Goal: Information Seeking & Learning: Learn about a topic

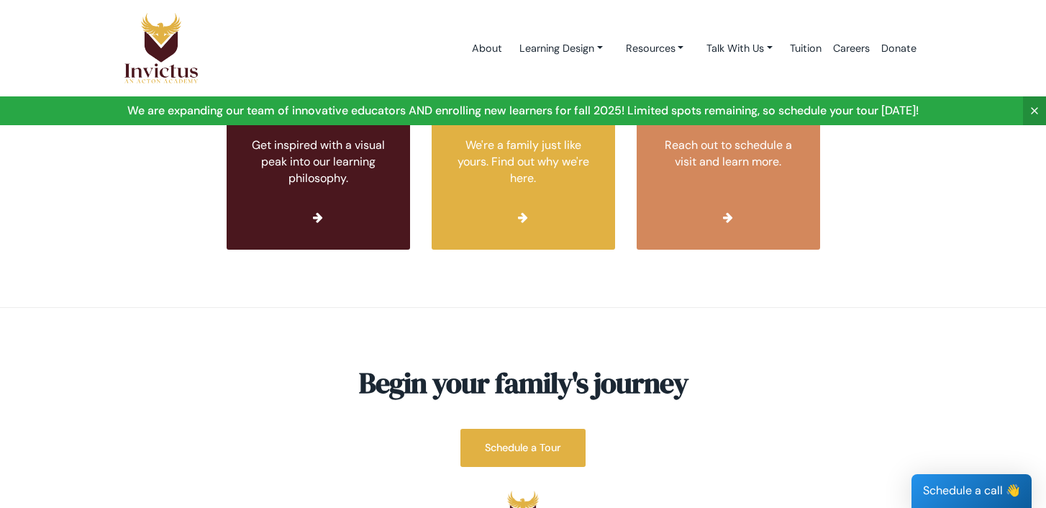
scroll to position [5403, 0]
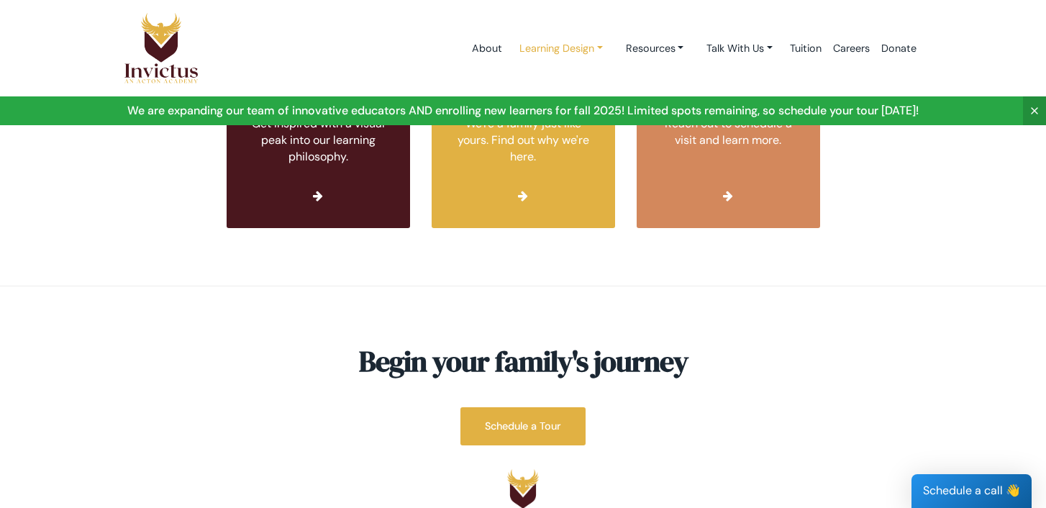
click at [570, 53] on link "Learning Design" at bounding box center [561, 48] width 106 height 27
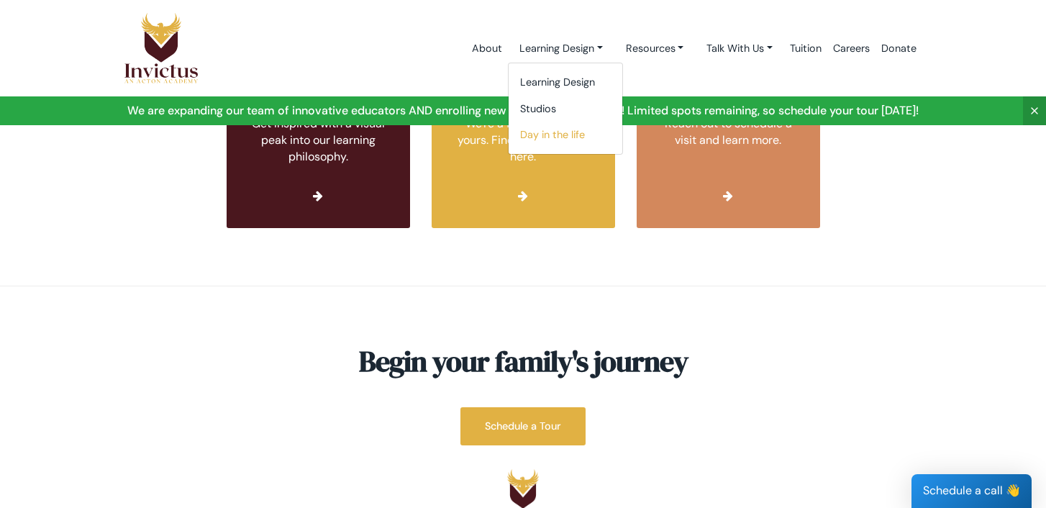
click at [537, 132] on link "Day in the life" at bounding box center [566, 135] width 114 height 27
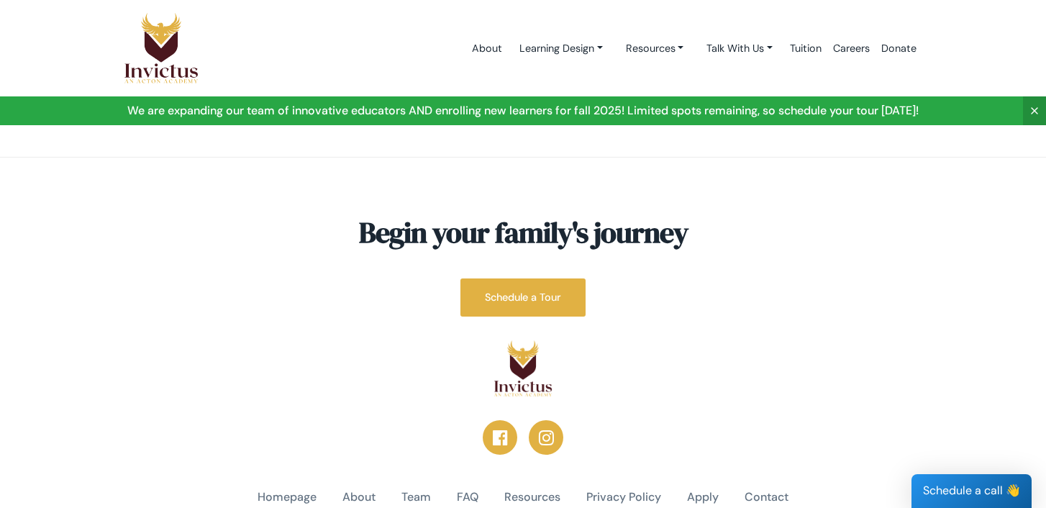
scroll to position [1746, 0]
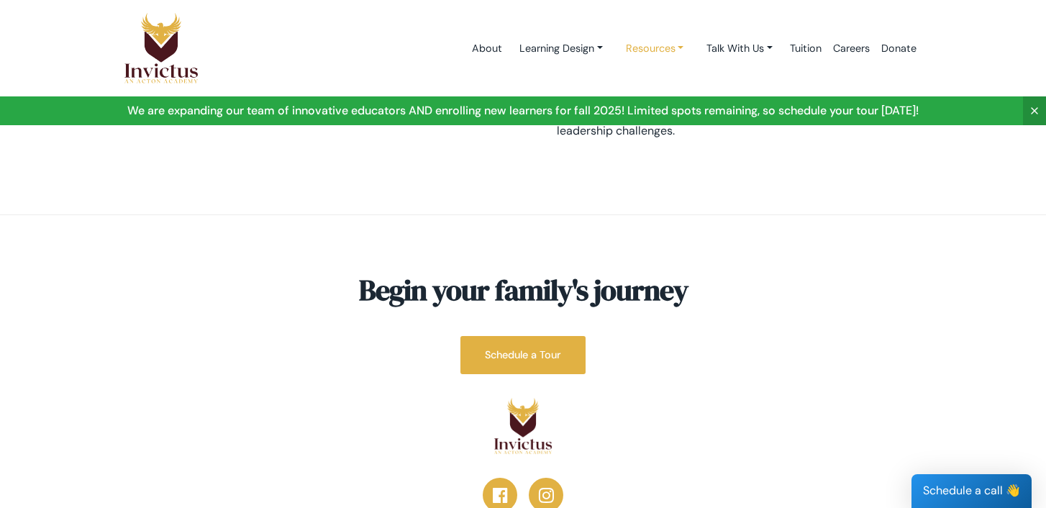
click at [614, 50] on link "Resources" at bounding box center [561, 48] width 106 height 27
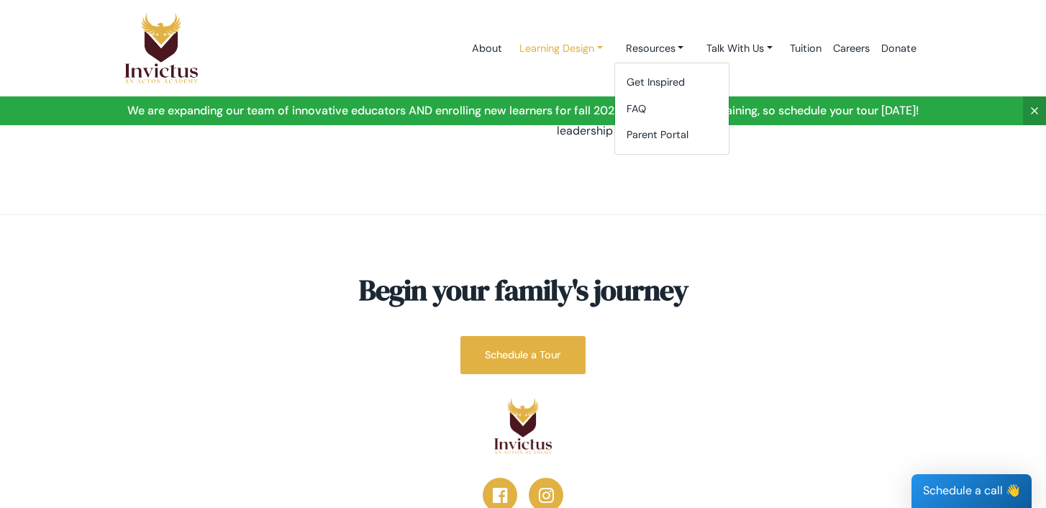
click at [573, 50] on link "Learning Design" at bounding box center [561, 48] width 106 height 27
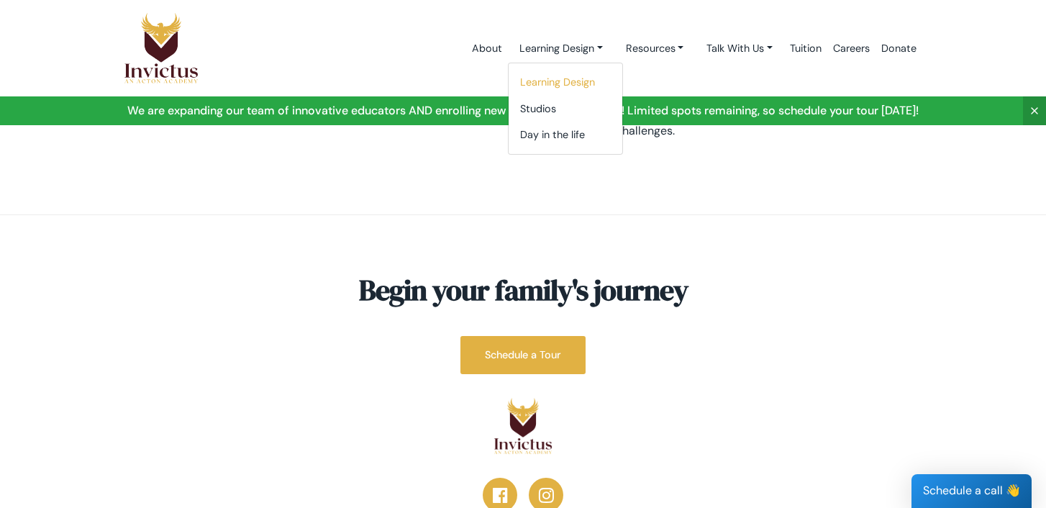
click at [559, 76] on link "Learning Design" at bounding box center [566, 82] width 114 height 27
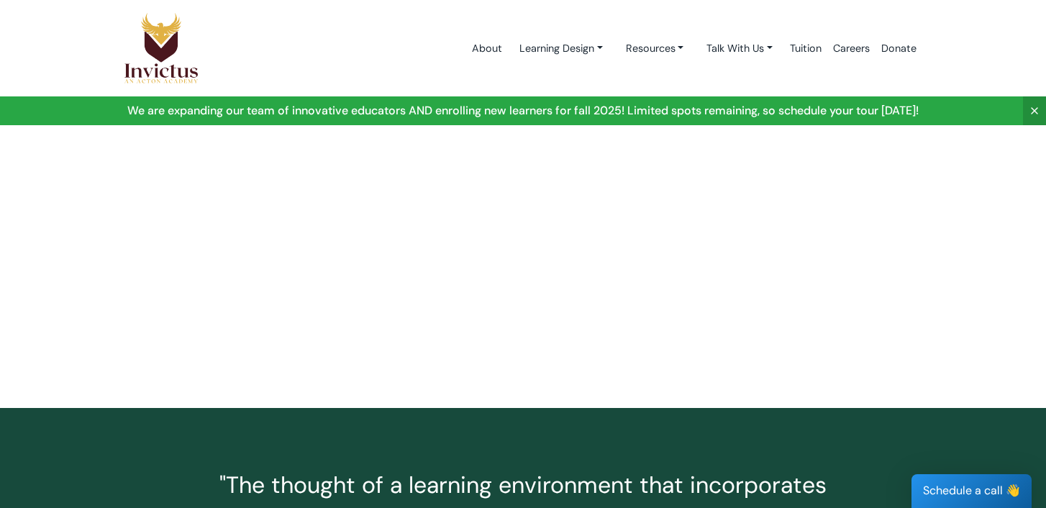
scroll to position [1669, 0]
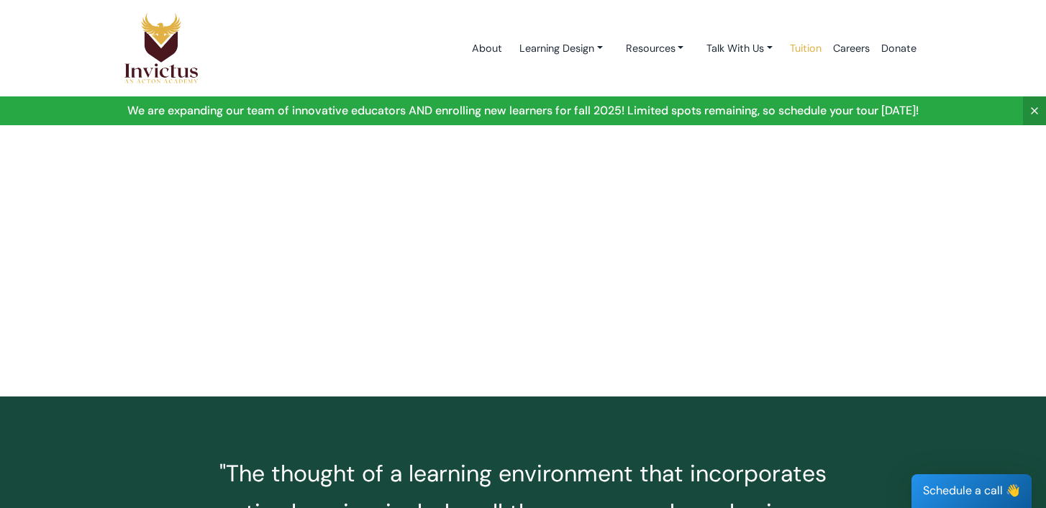
click at [812, 47] on link "Tuition" at bounding box center [805, 48] width 43 height 61
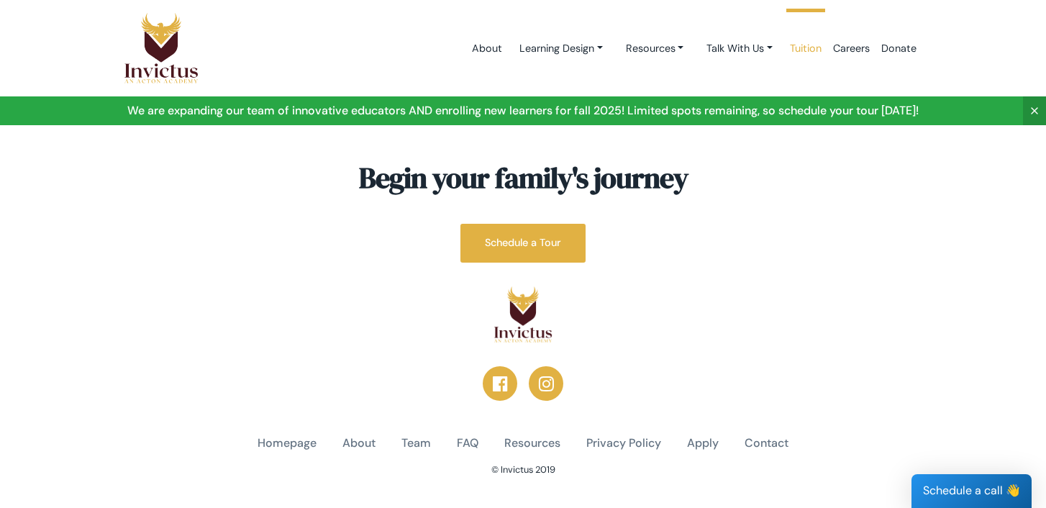
scroll to position [406, 0]
